Goal: Task Accomplishment & Management: Use online tool/utility

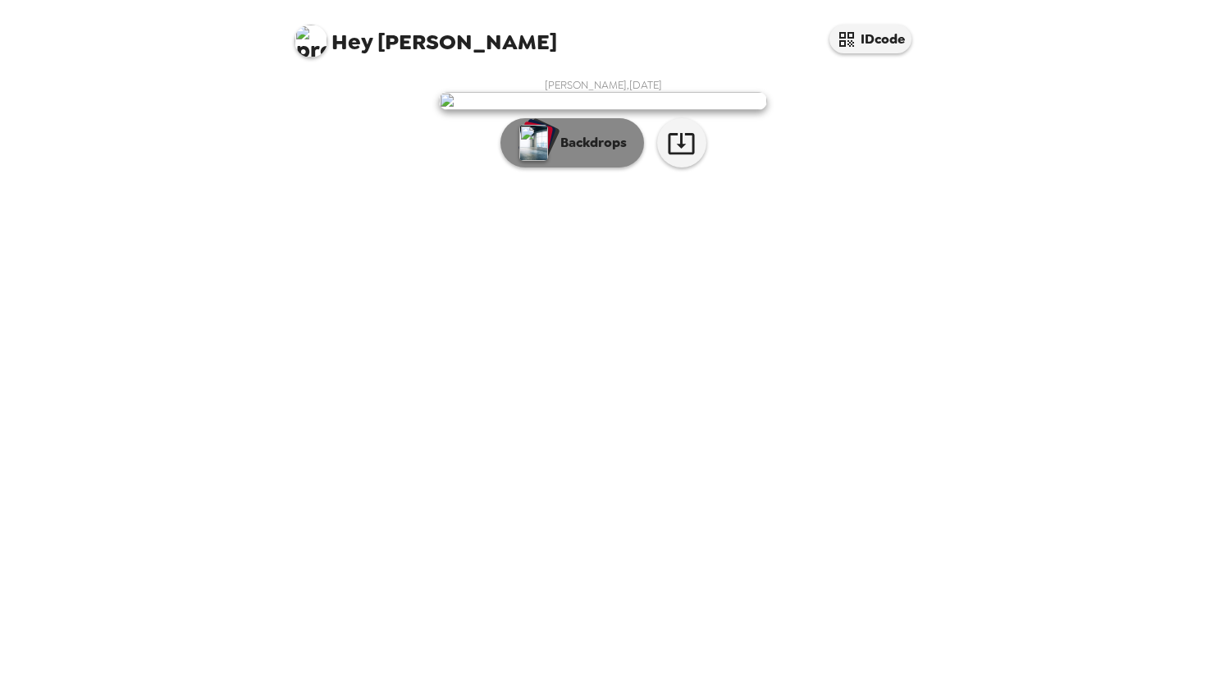
click at [569, 153] on p "Backdrops" at bounding box center [589, 143] width 75 height 20
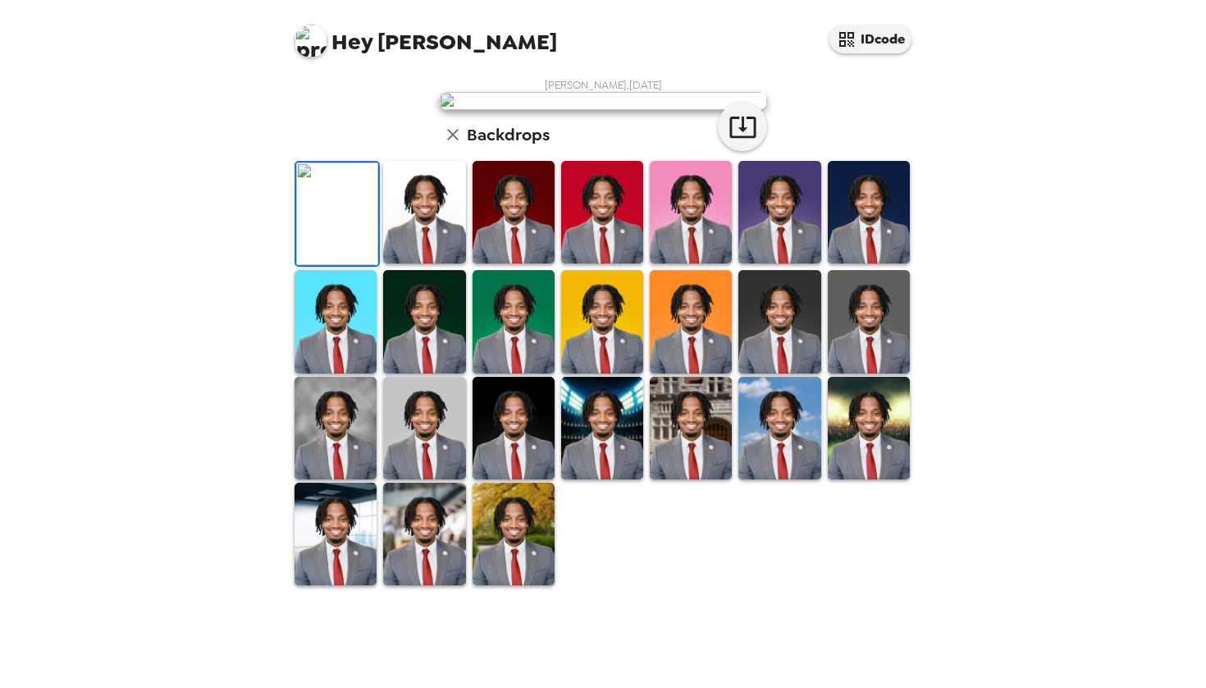
scroll to position [316, 0]
click at [329, 585] on img at bounding box center [336, 533] width 82 height 103
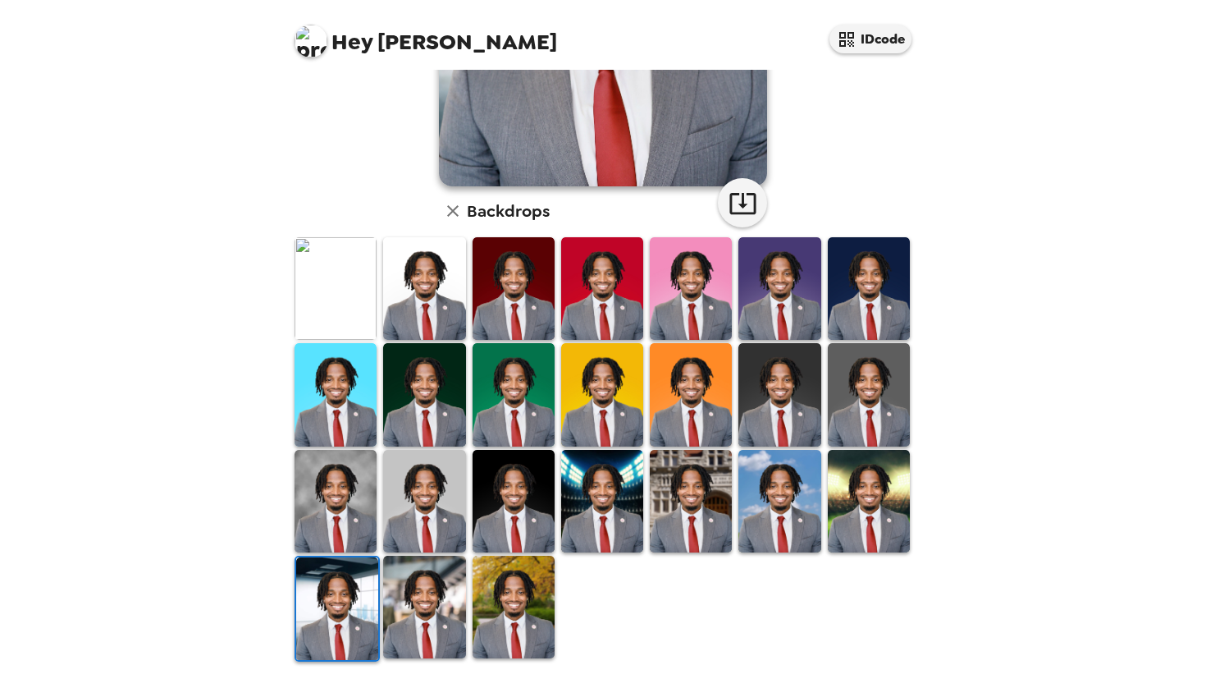
click at [610, 491] on img at bounding box center [602, 501] width 82 height 103
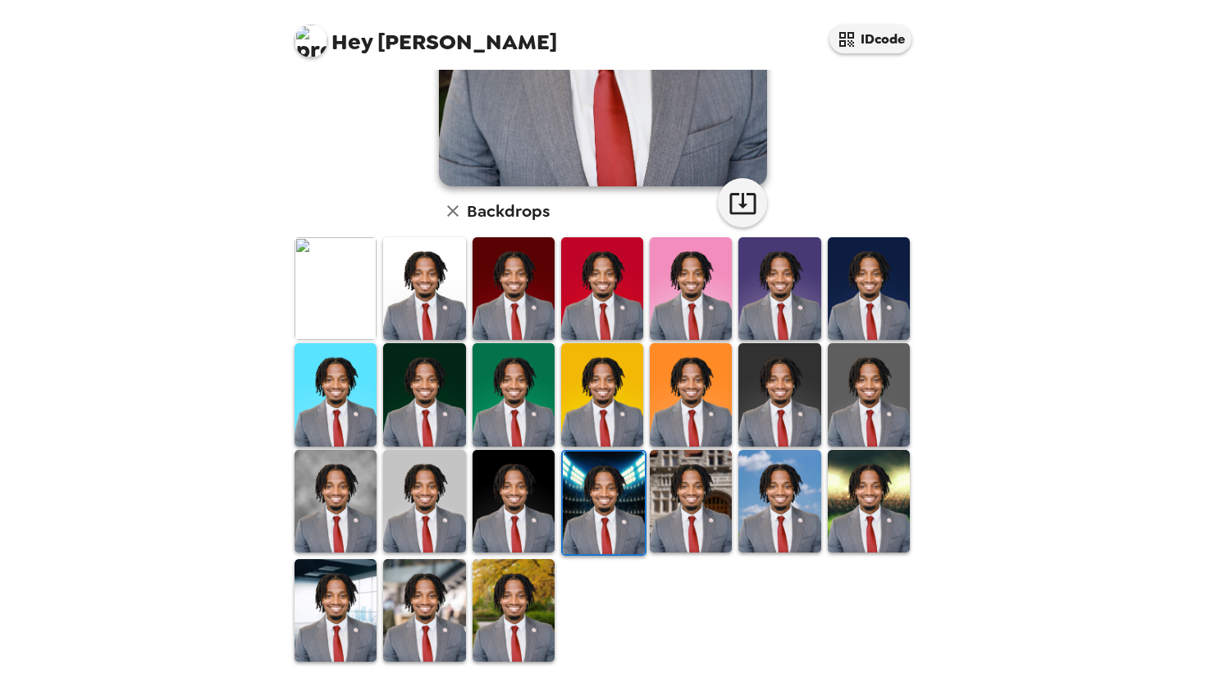
scroll to position [0, 0]
click at [799, 498] on img at bounding box center [779, 501] width 82 height 103
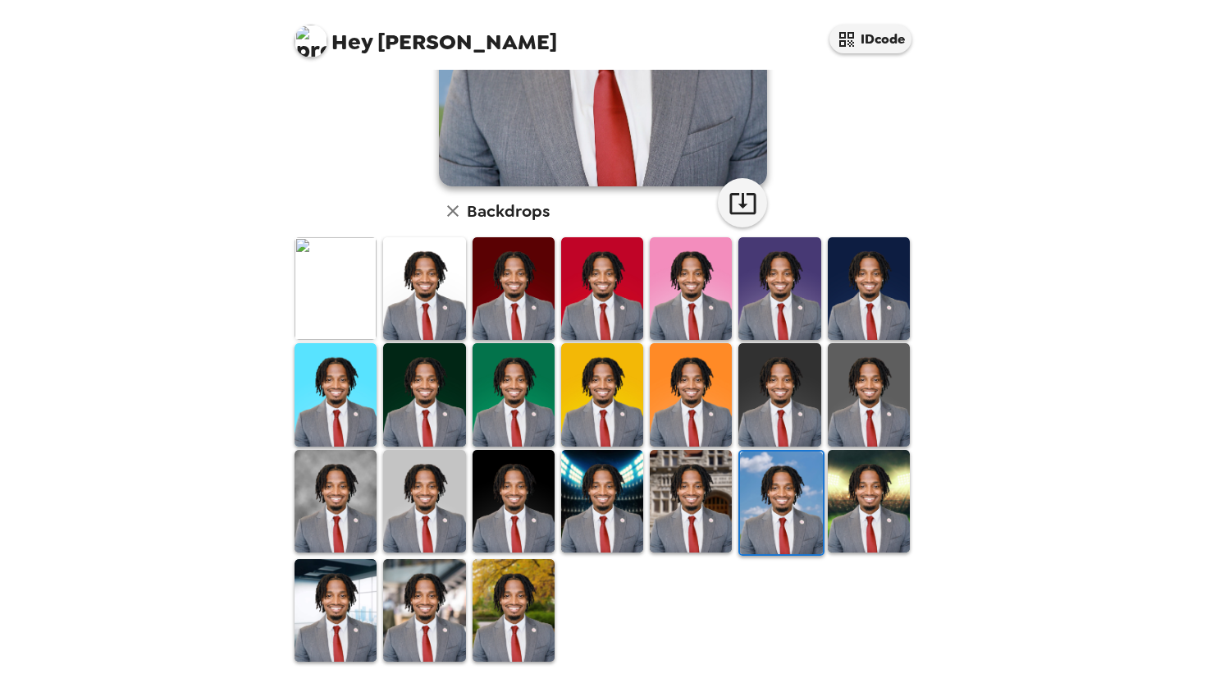
click at [882, 503] on img at bounding box center [869, 501] width 82 height 103
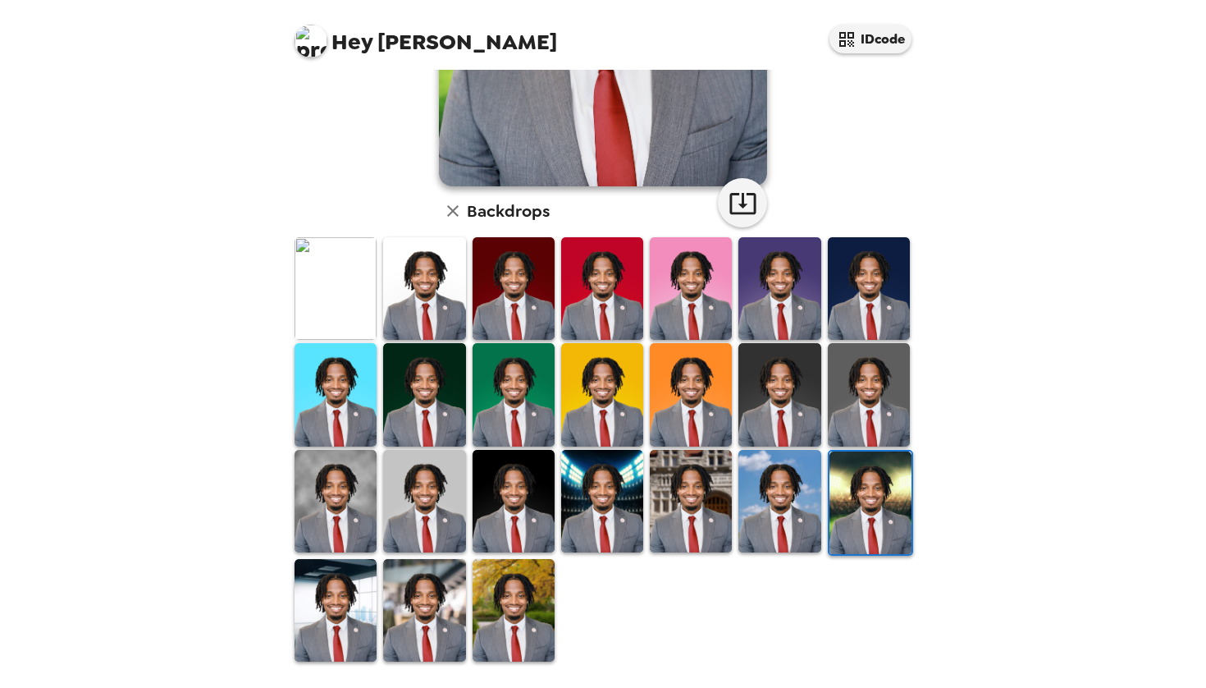
scroll to position [316, 0]
click at [426, 414] on img at bounding box center [424, 394] width 82 height 103
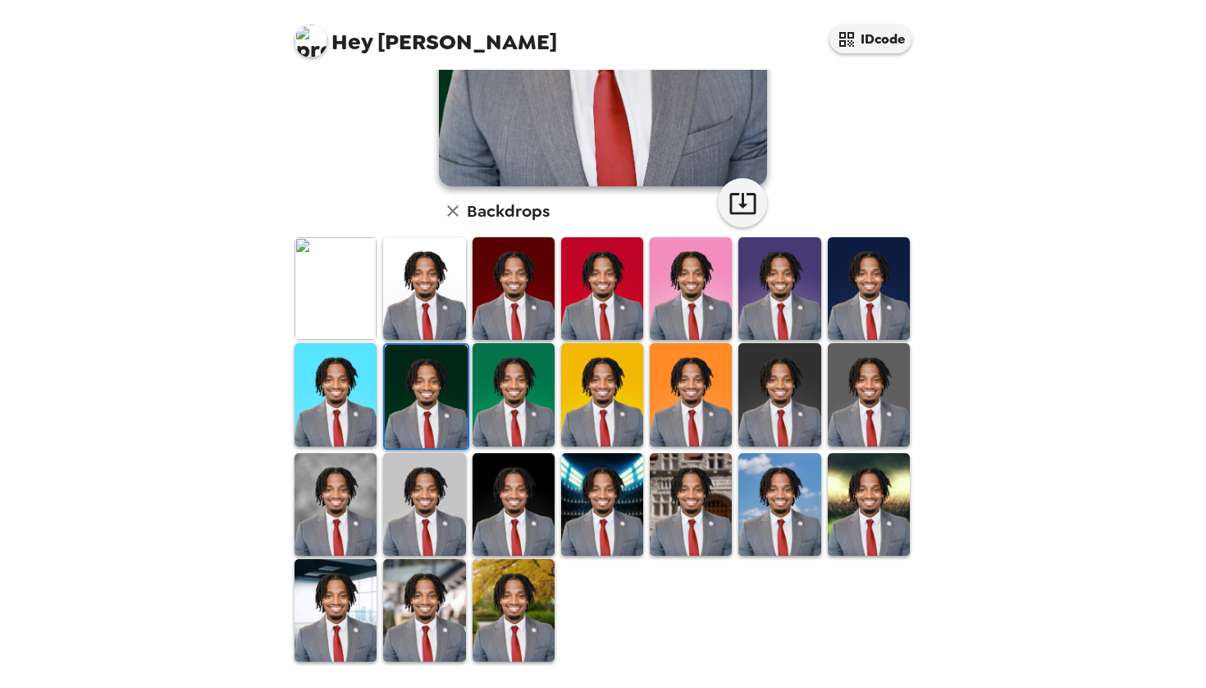
click at [428, 607] on img at bounding box center [424, 610] width 82 height 103
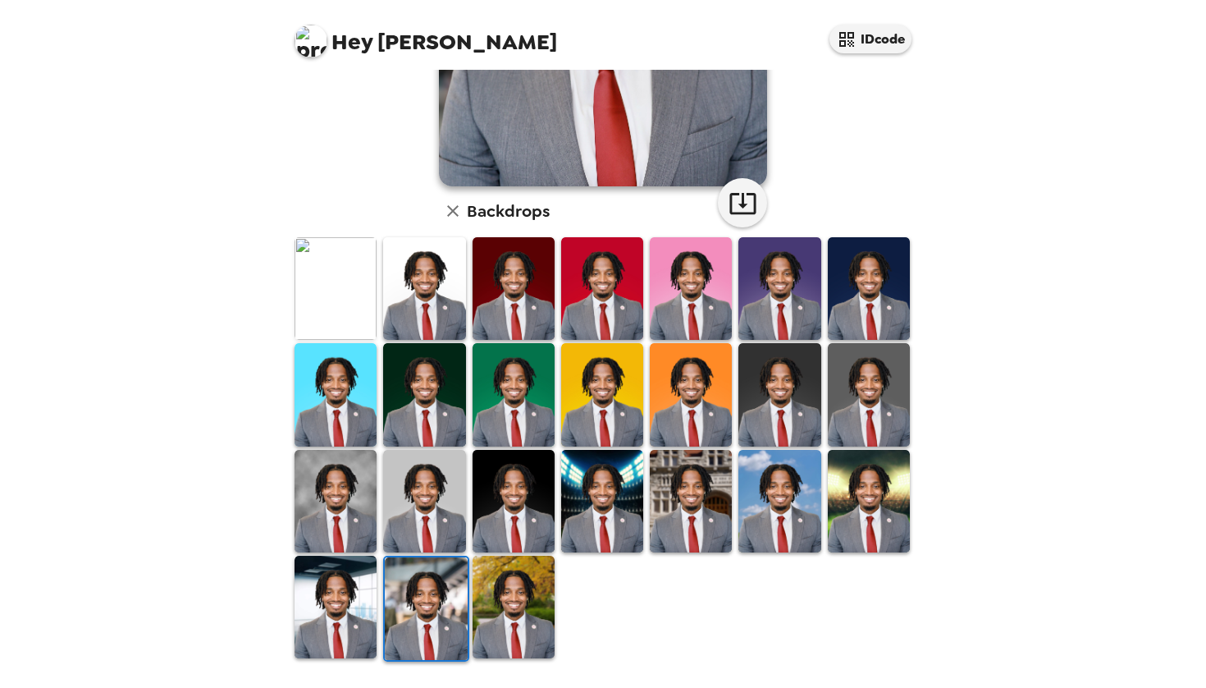
scroll to position [316, 0]
click at [346, 503] on img at bounding box center [336, 501] width 82 height 103
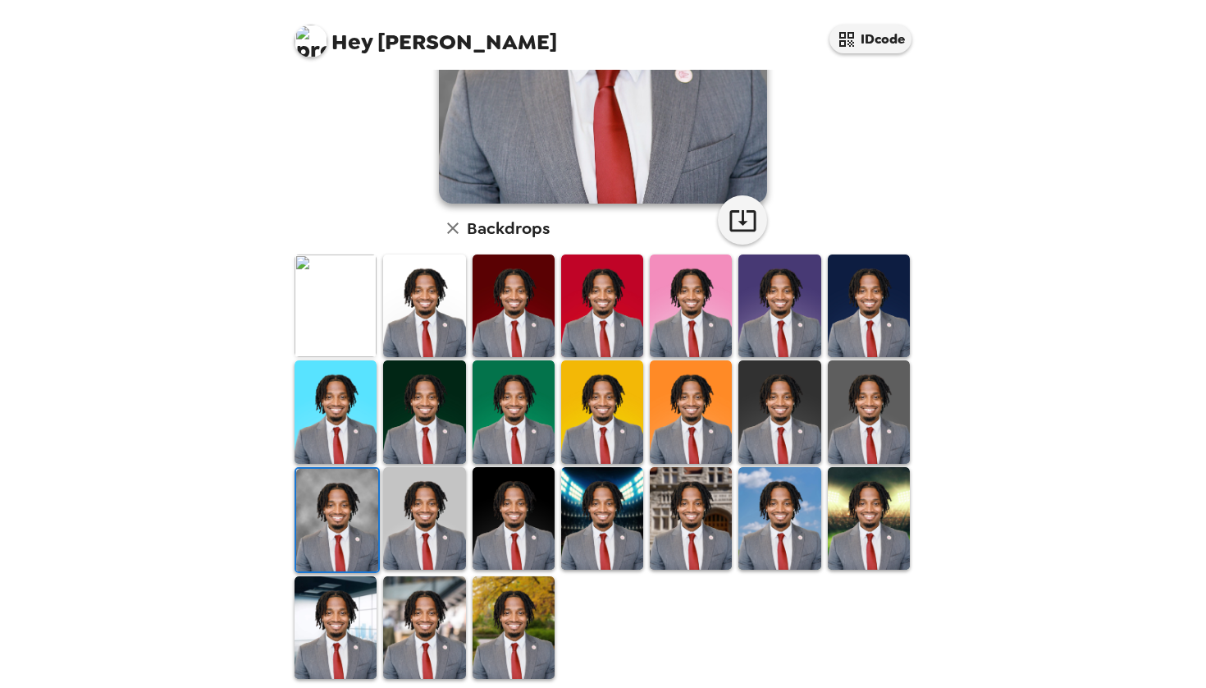
scroll to position [299, 0]
click at [323, 320] on img at bounding box center [336, 305] width 82 height 103
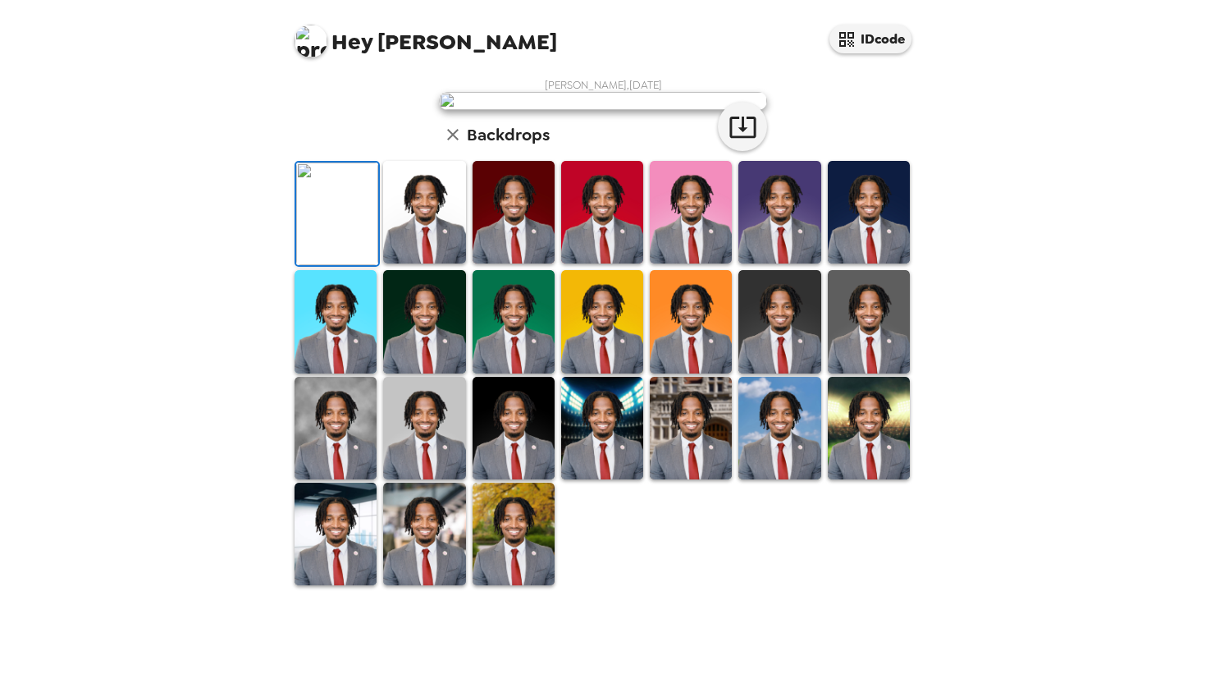
scroll to position [316, 0]
click at [847, 479] on img at bounding box center [869, 428] width 82 height 103
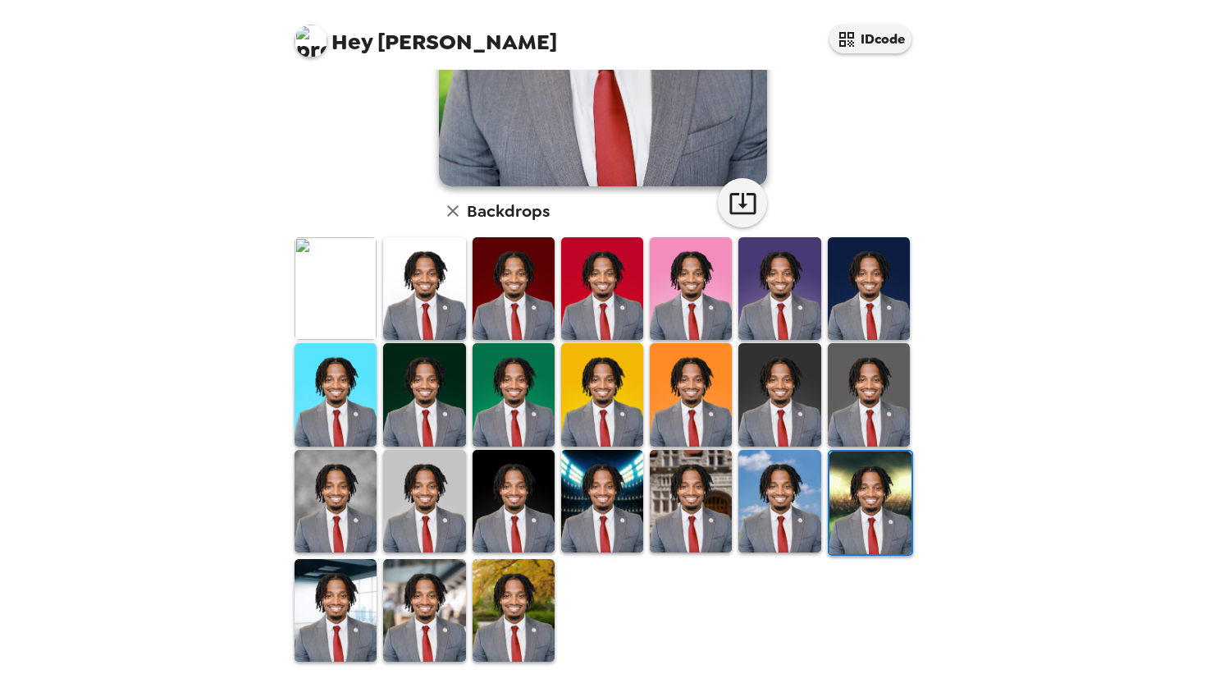
scroll to position [313, 0]
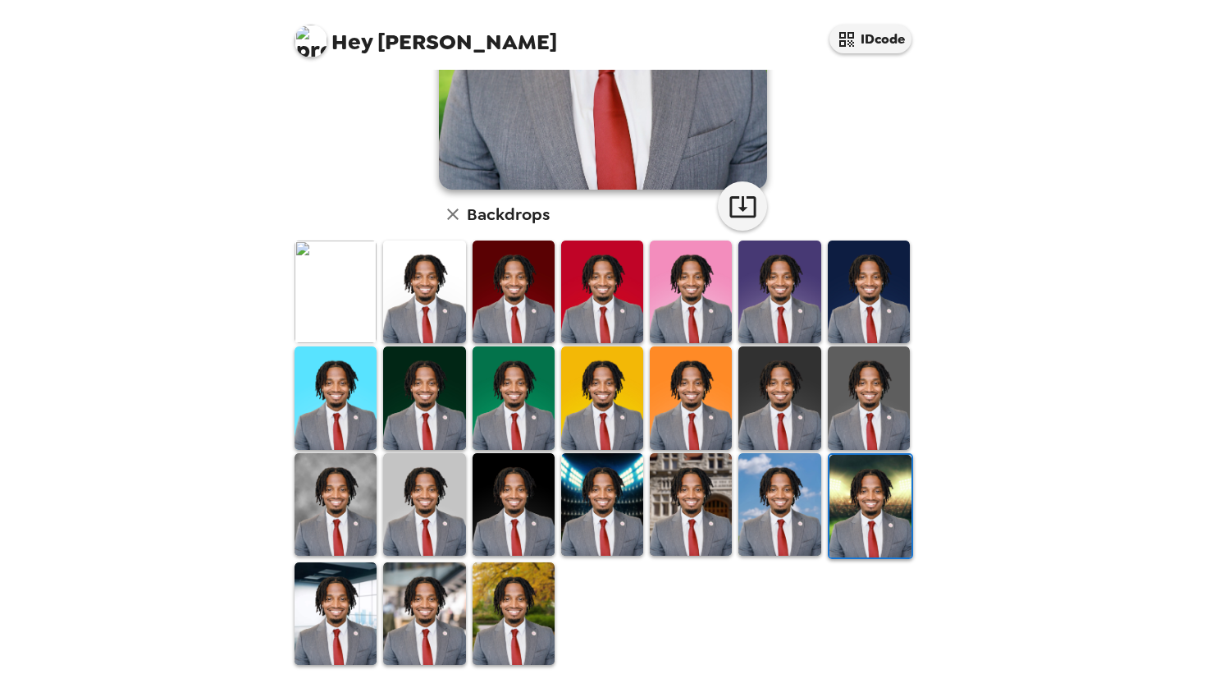
click at [711, 503] on img at bounding box center [691, 504] width 82 height 103
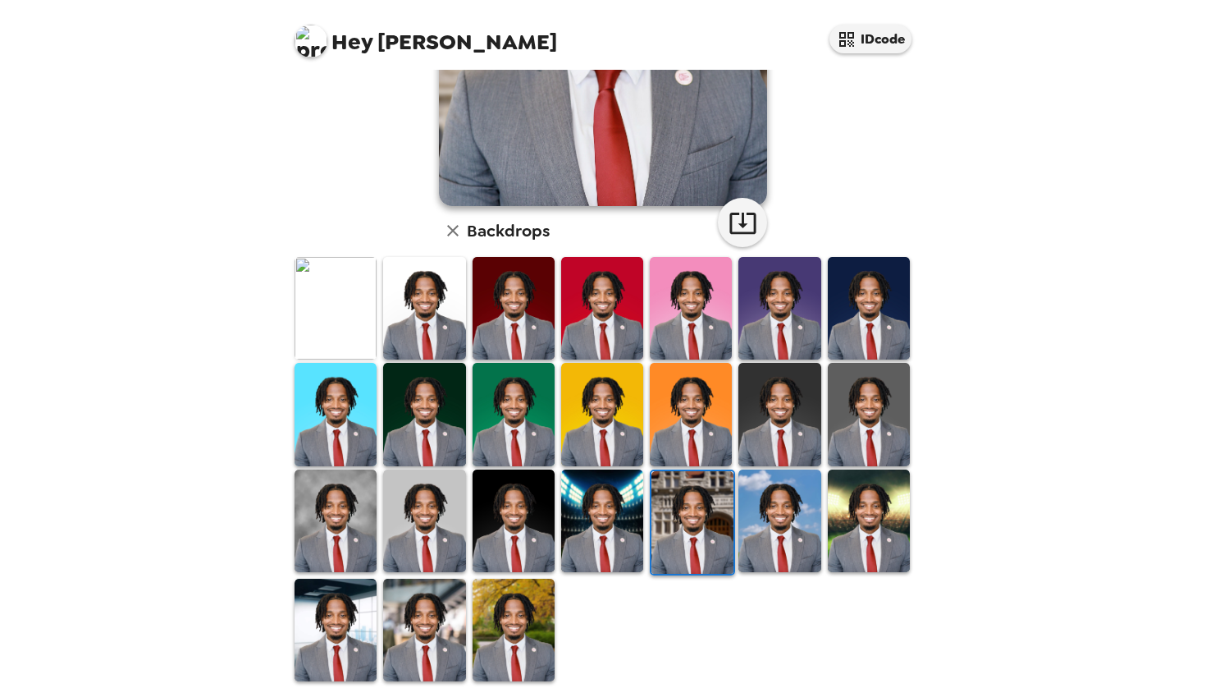
scroll to position [298, 0]
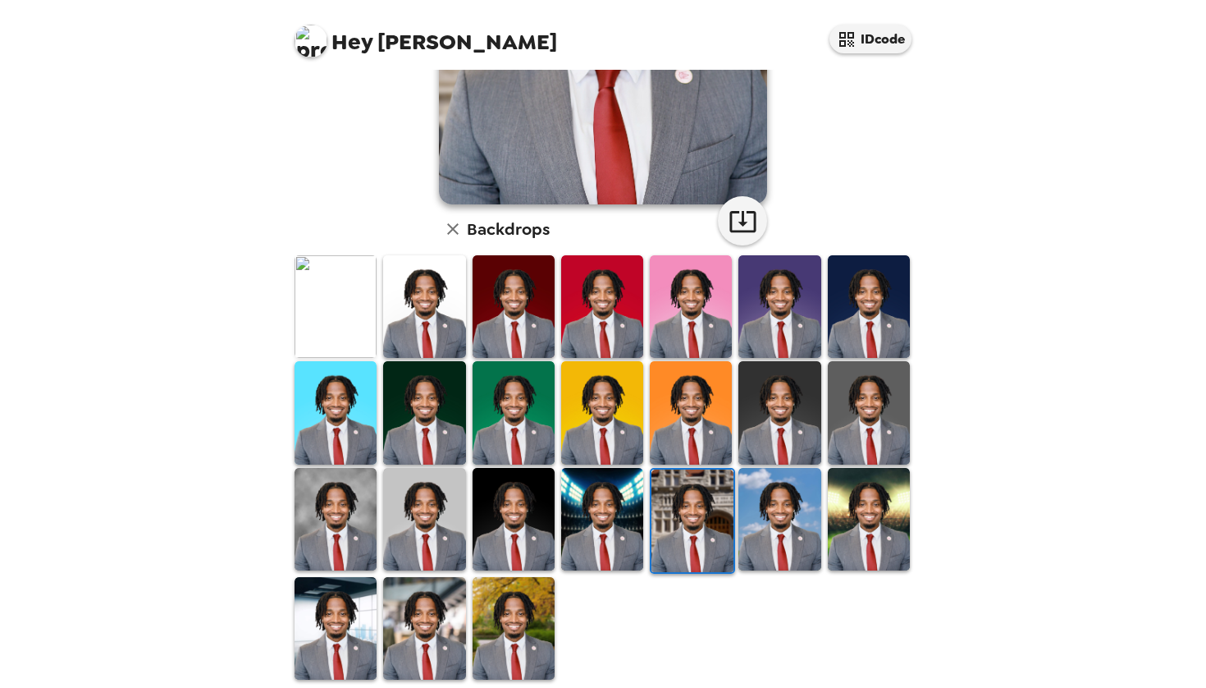
click at [809, 517] on img at bounding box center [779, 519] width 82 height 103
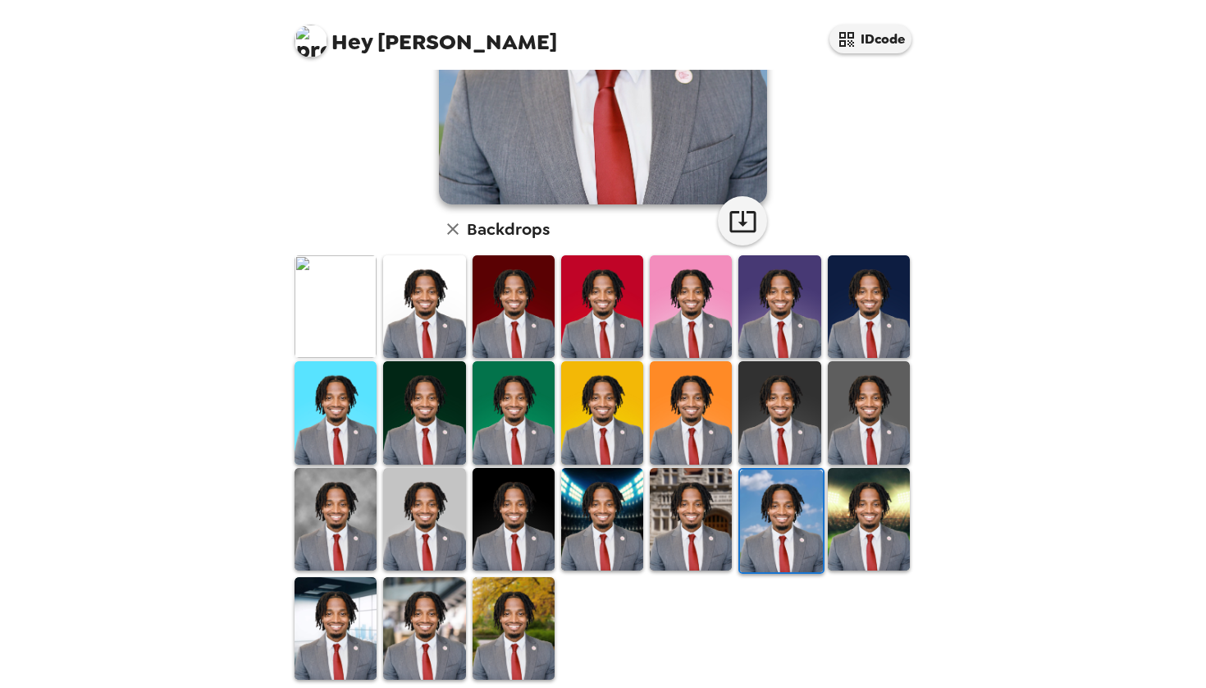
click at [450, 524] on img at bounding box center [424, 519] width 82 height 103
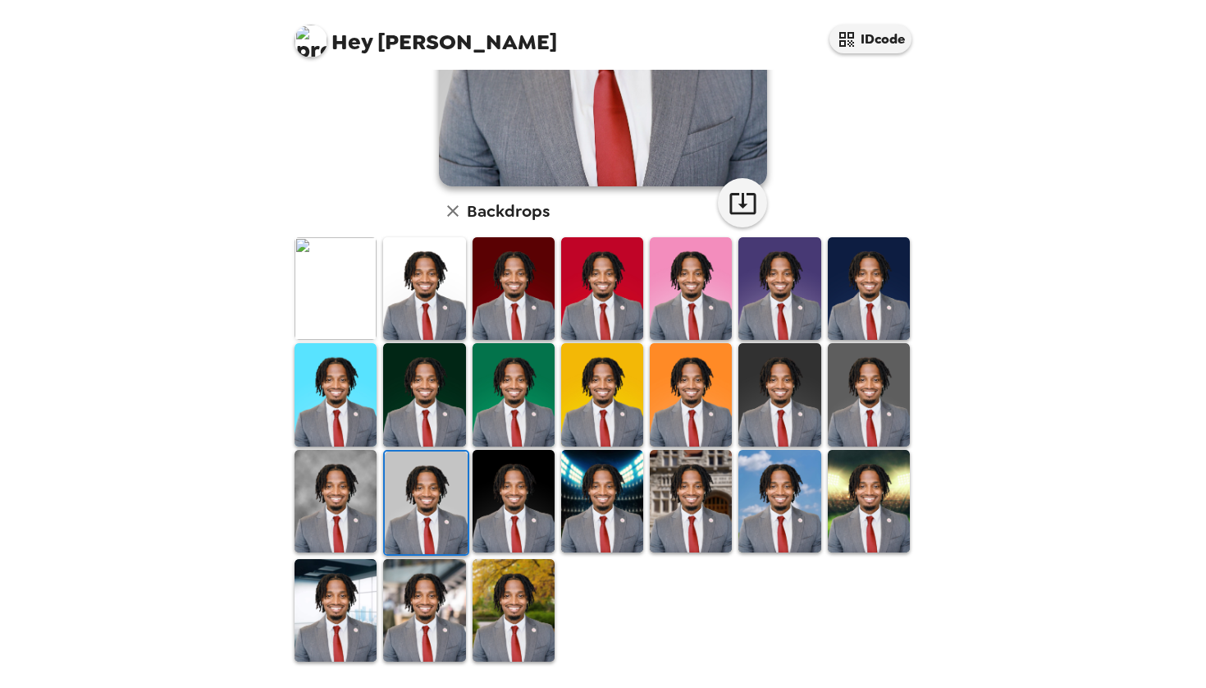
scroll to position [316, 0]
click at [485, 601] on img at bounding box center [514, 610] width 82 height 103
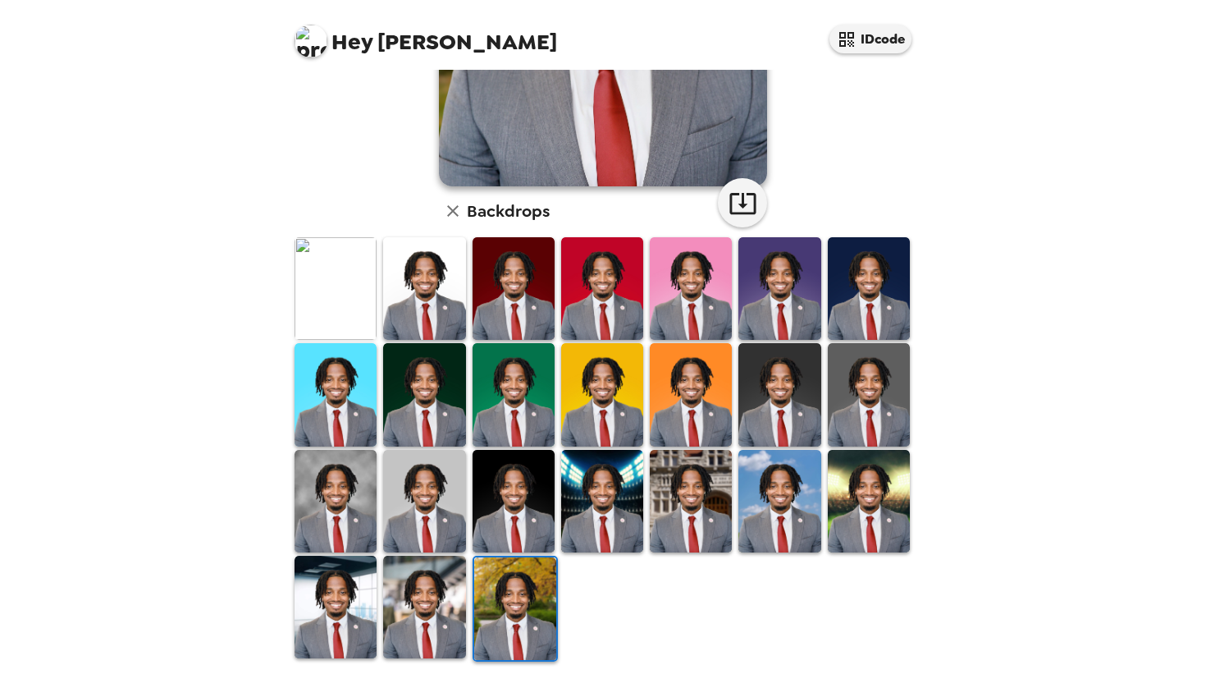
scroll to position [313, 0]
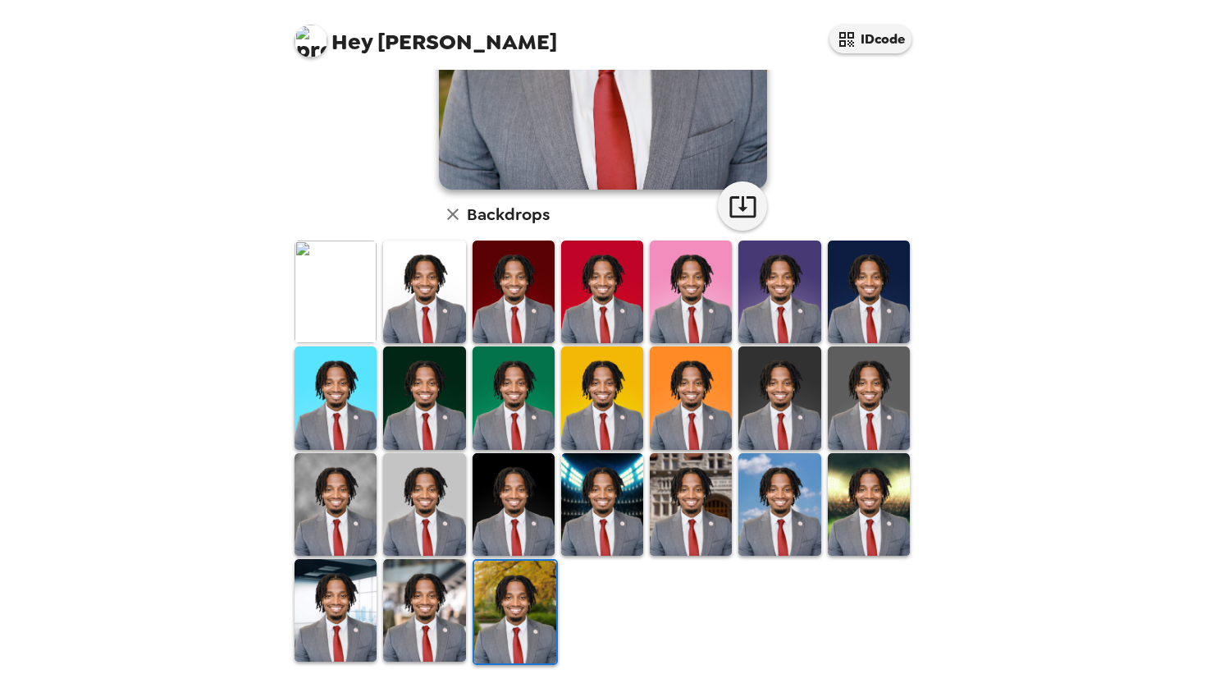
click at [414, 608] on img at bounding box center [424, 610] width 82 height 103
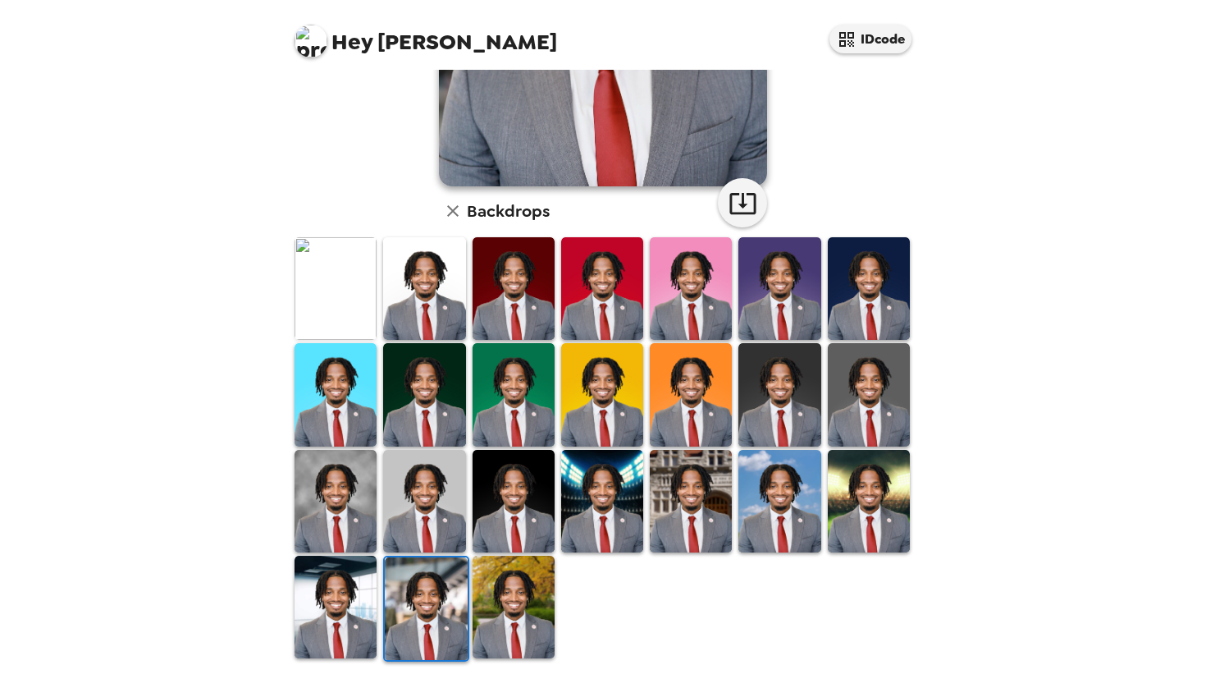
scroll to position [316, 0]
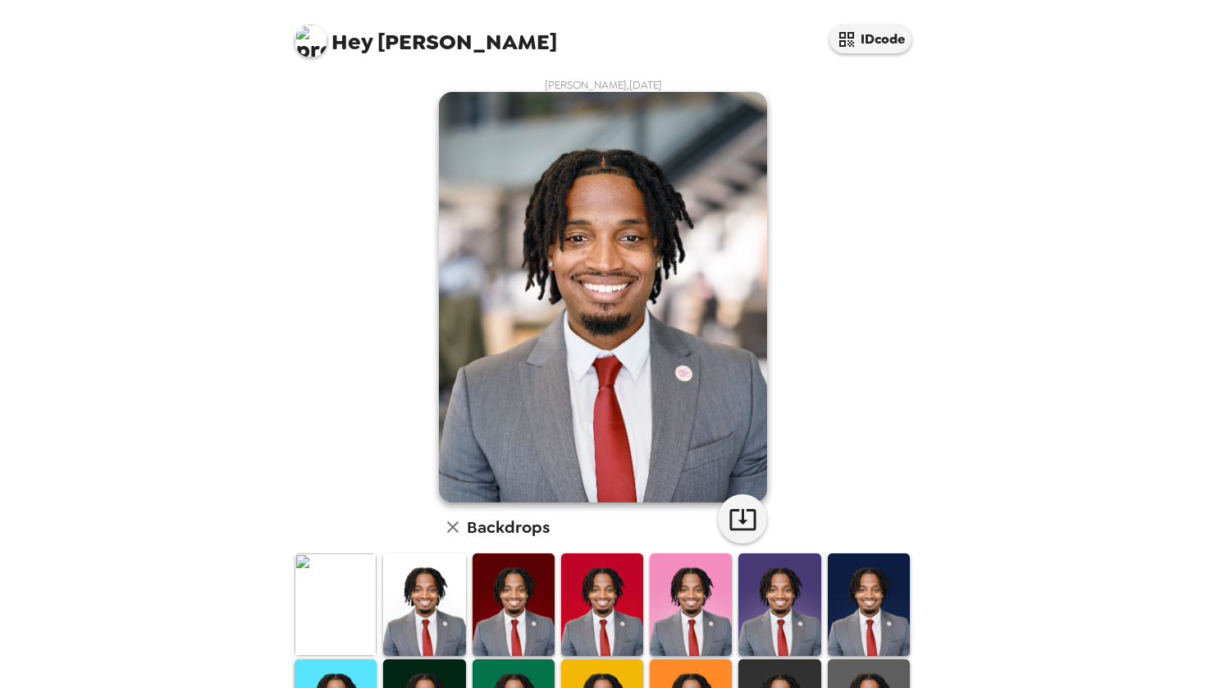
scroll to position [316, 0]
